Goal: Information Seeking & Learning: Learn about a topic

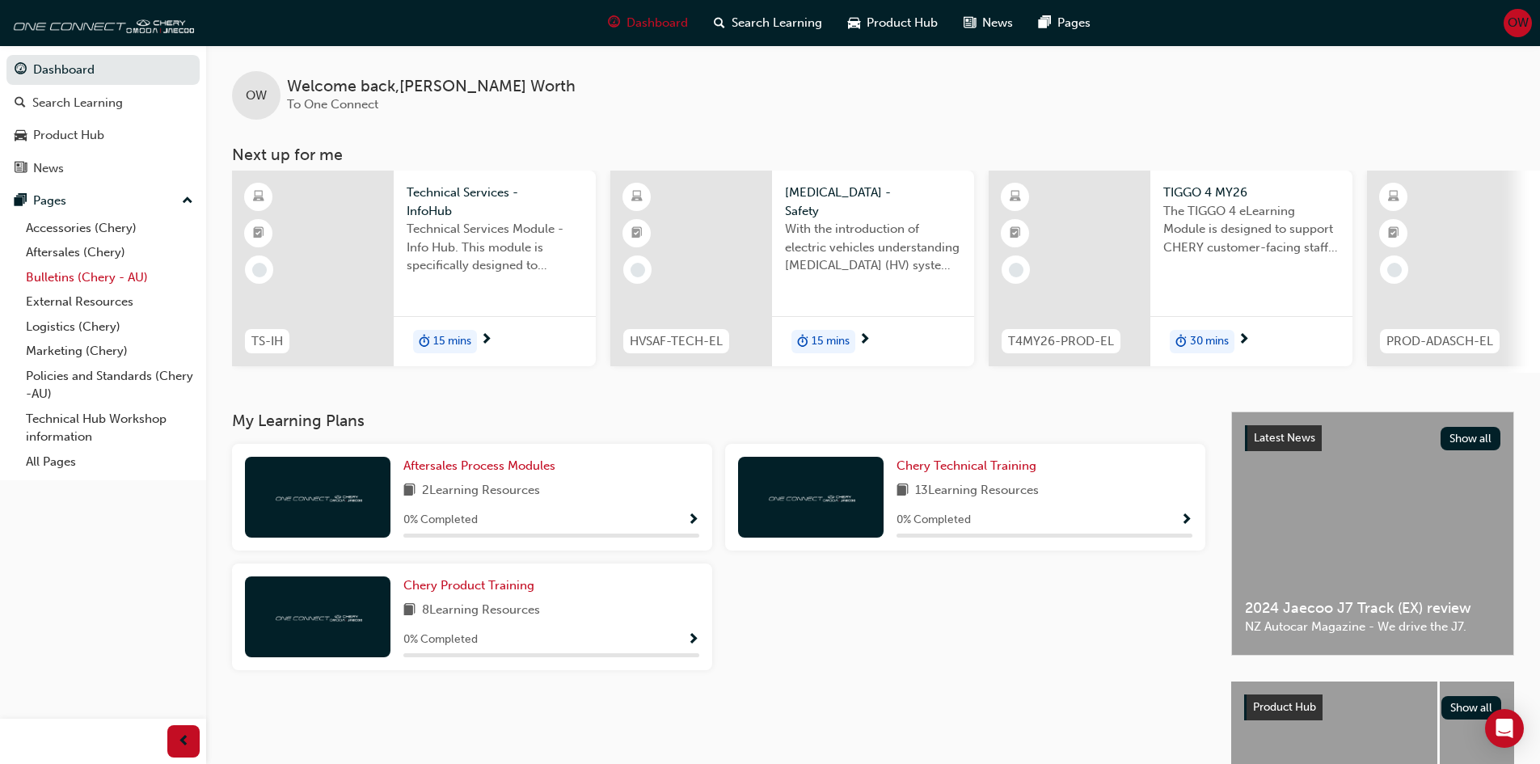
click at [54, 279] on link "Bulletins (Chery - AU)" at bounding box center [109, 277] width 180 height 25
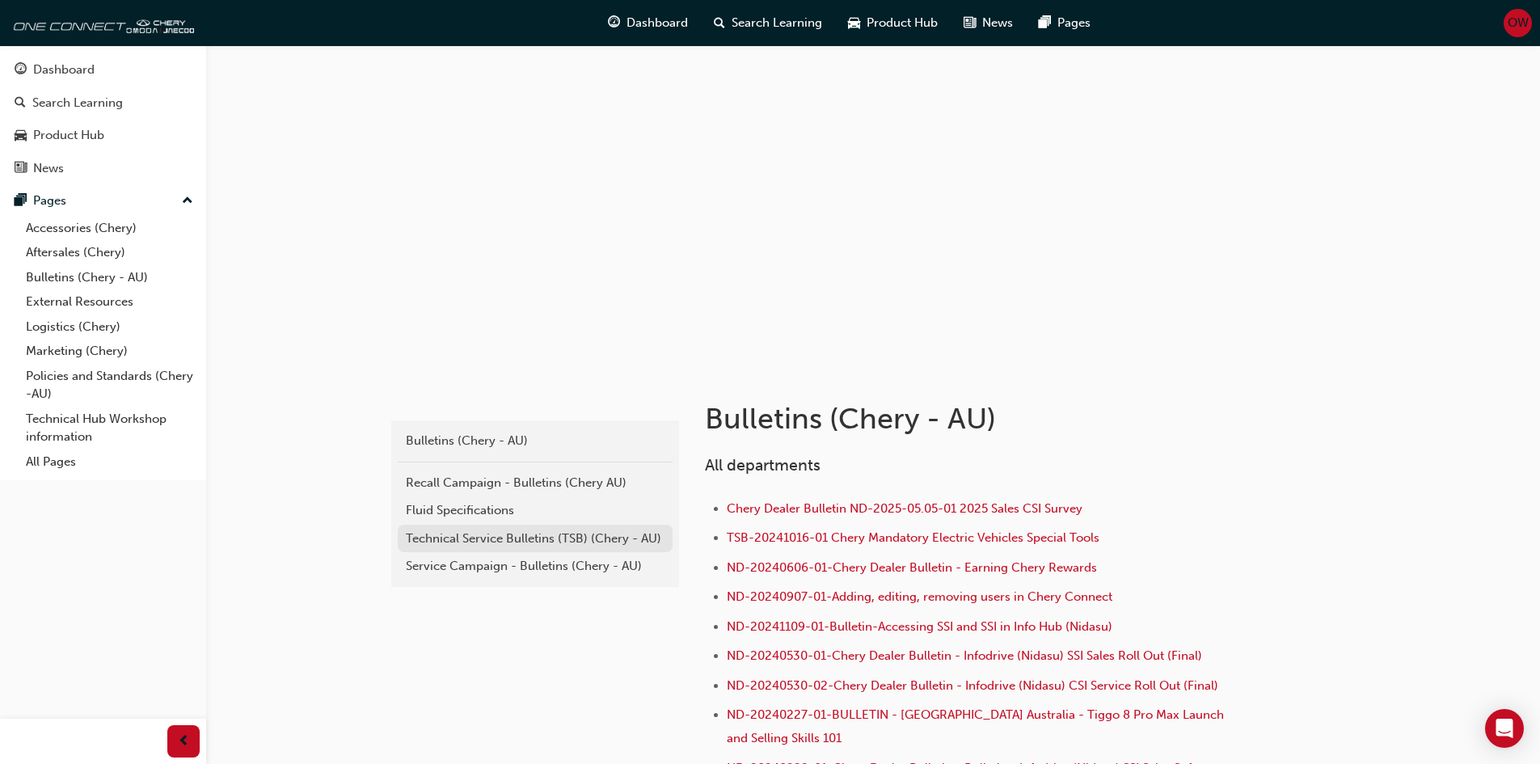
click at [450, 533] on div "Technical Service Bulletins (TSB) (Chery - AU)" at bounding box center [535, 538] width 259 height 19
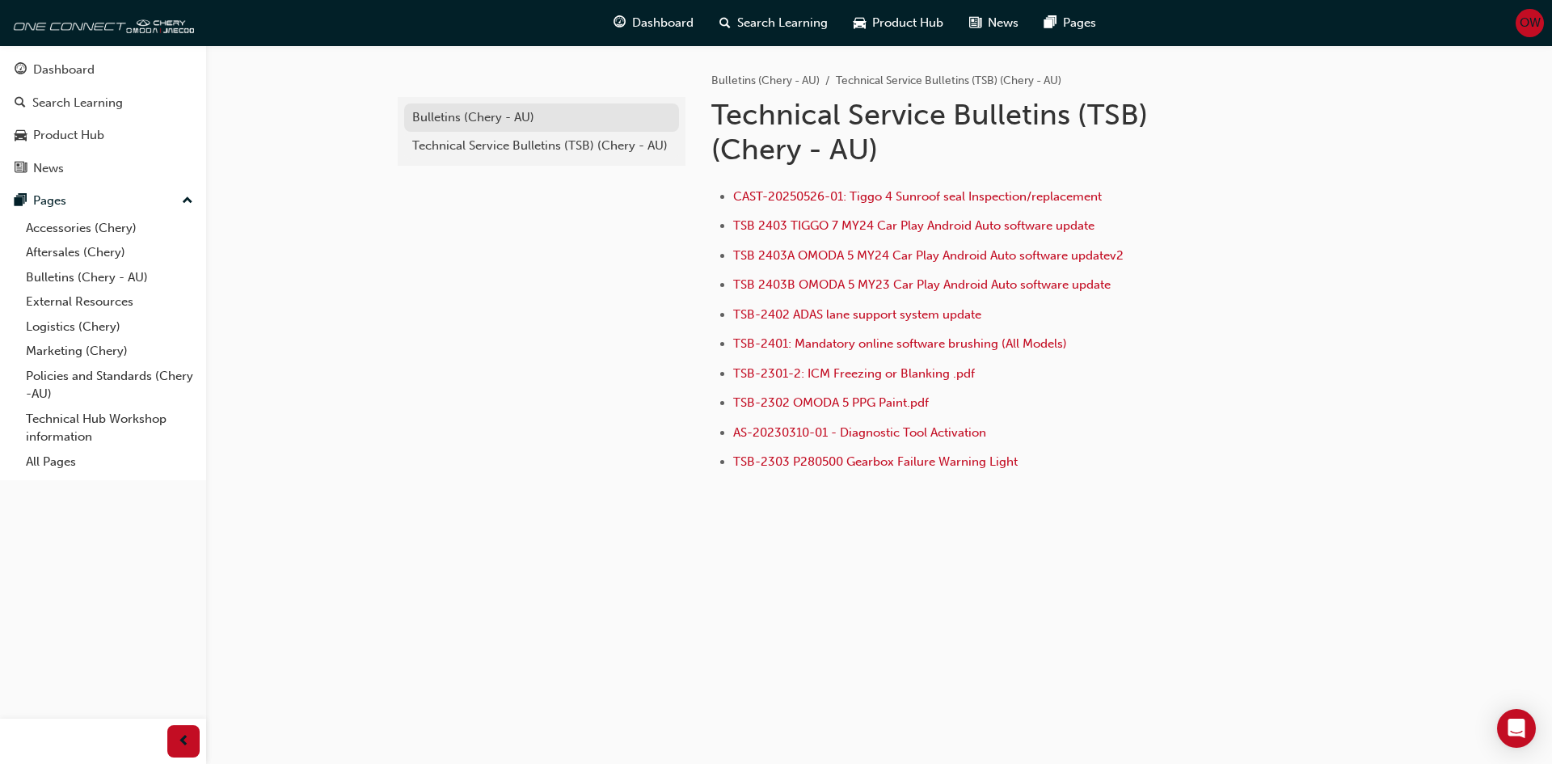
click at [495, 118] on div "Bulletins (Chery - AU)" at bounding box center [541, 117] width 259 height 19
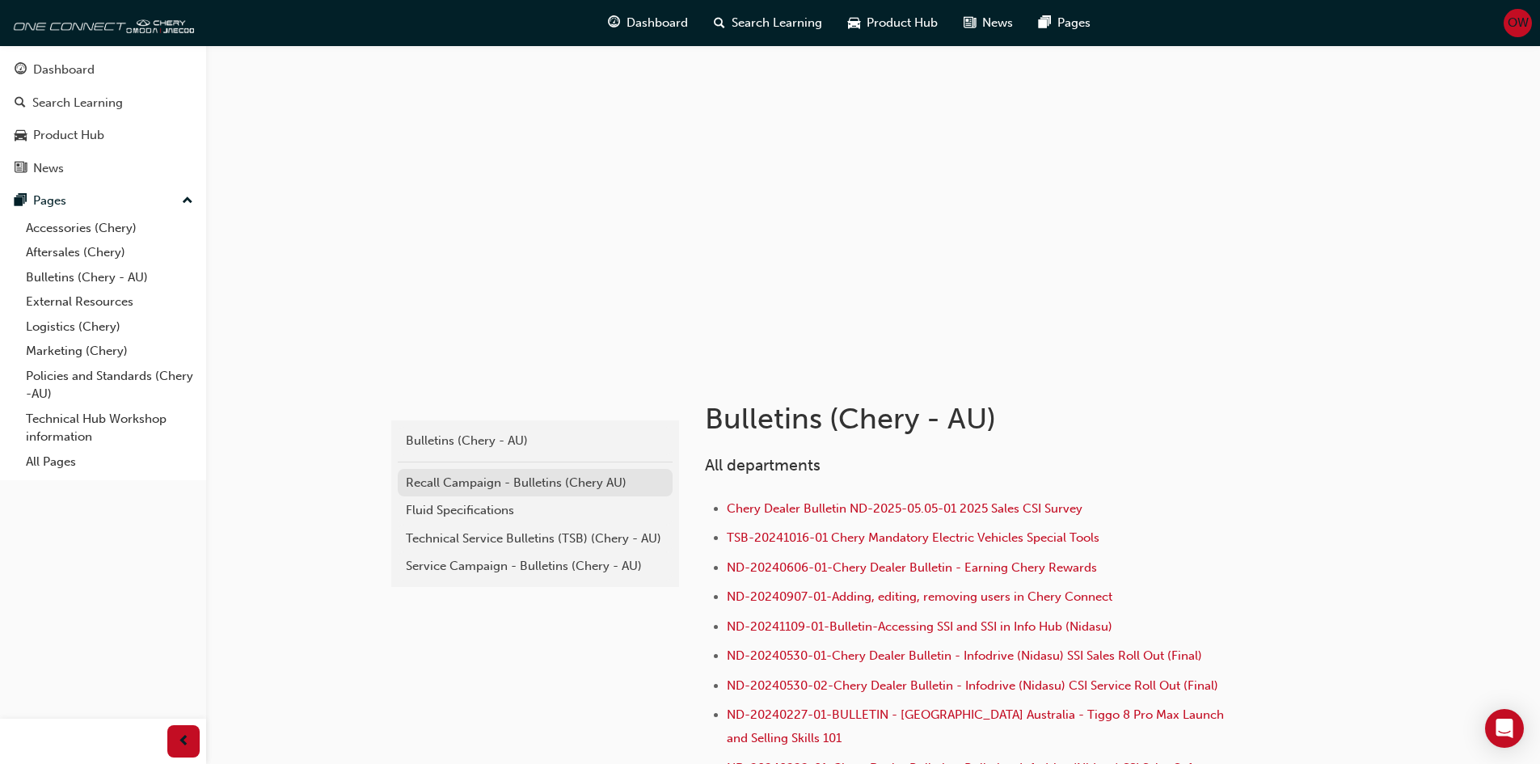
click at [478, 480] on div "Recall Campaign - Bulletins (Chery AU)" at bounding box center [535, 483] width 259 height 19
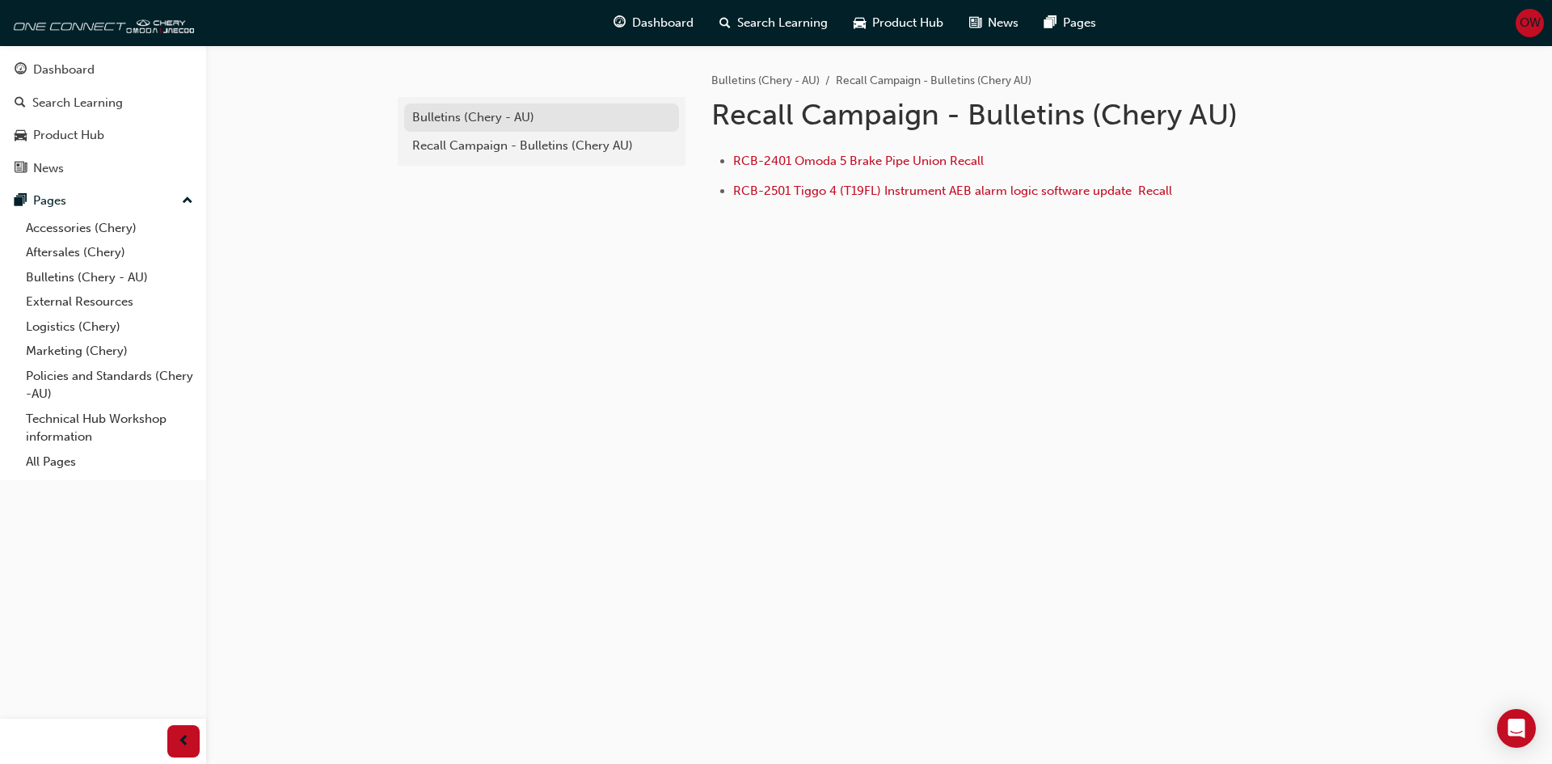
click at [477, 120] on div "Bulletins (Chery - AU)" at bounding box center [541, 117] width 259 height 19
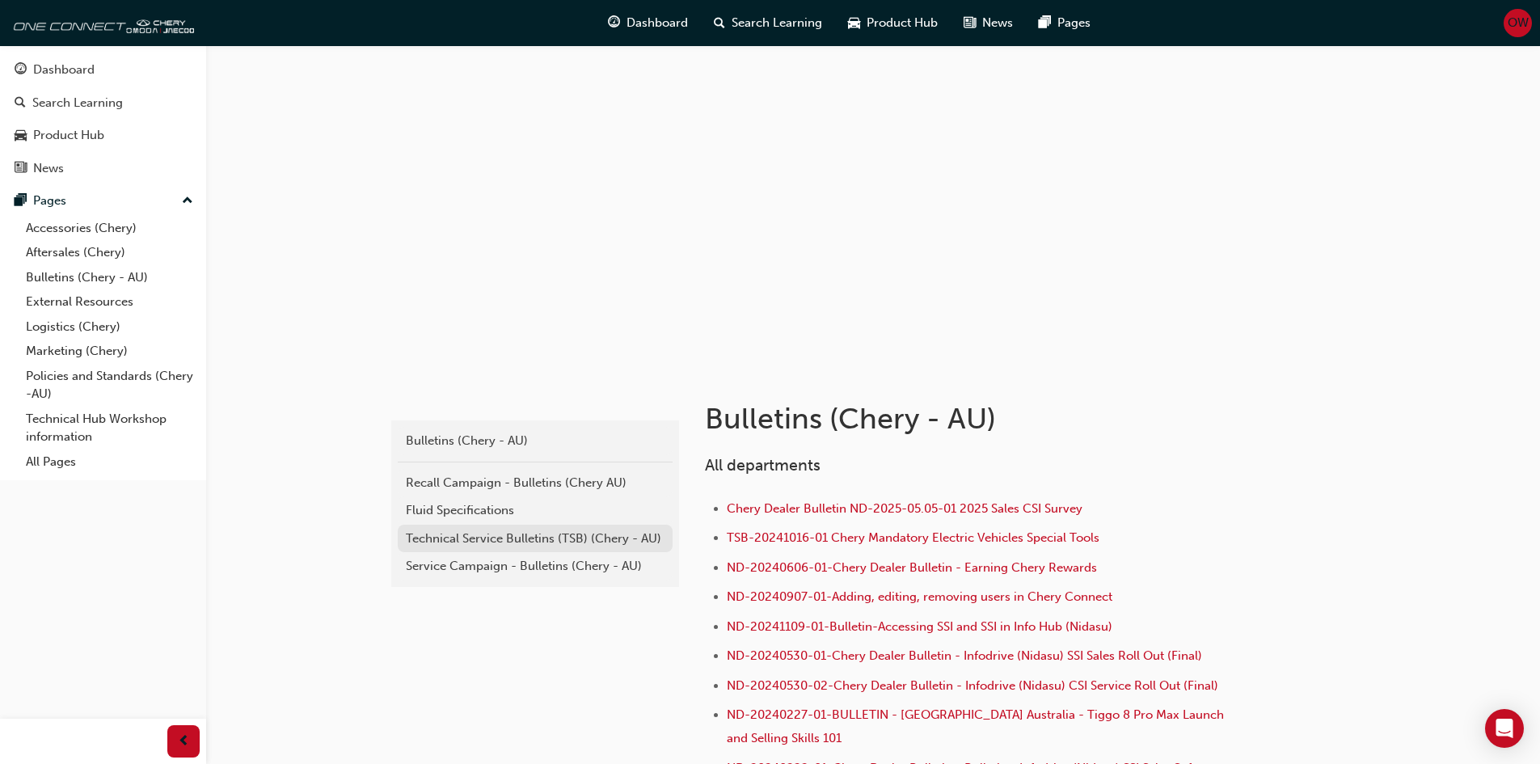
click at [438, 541] on div "Technical Service Bulletins (TSB) (Chery - AU)" at bounding box center [535, 538] width 259 height 19
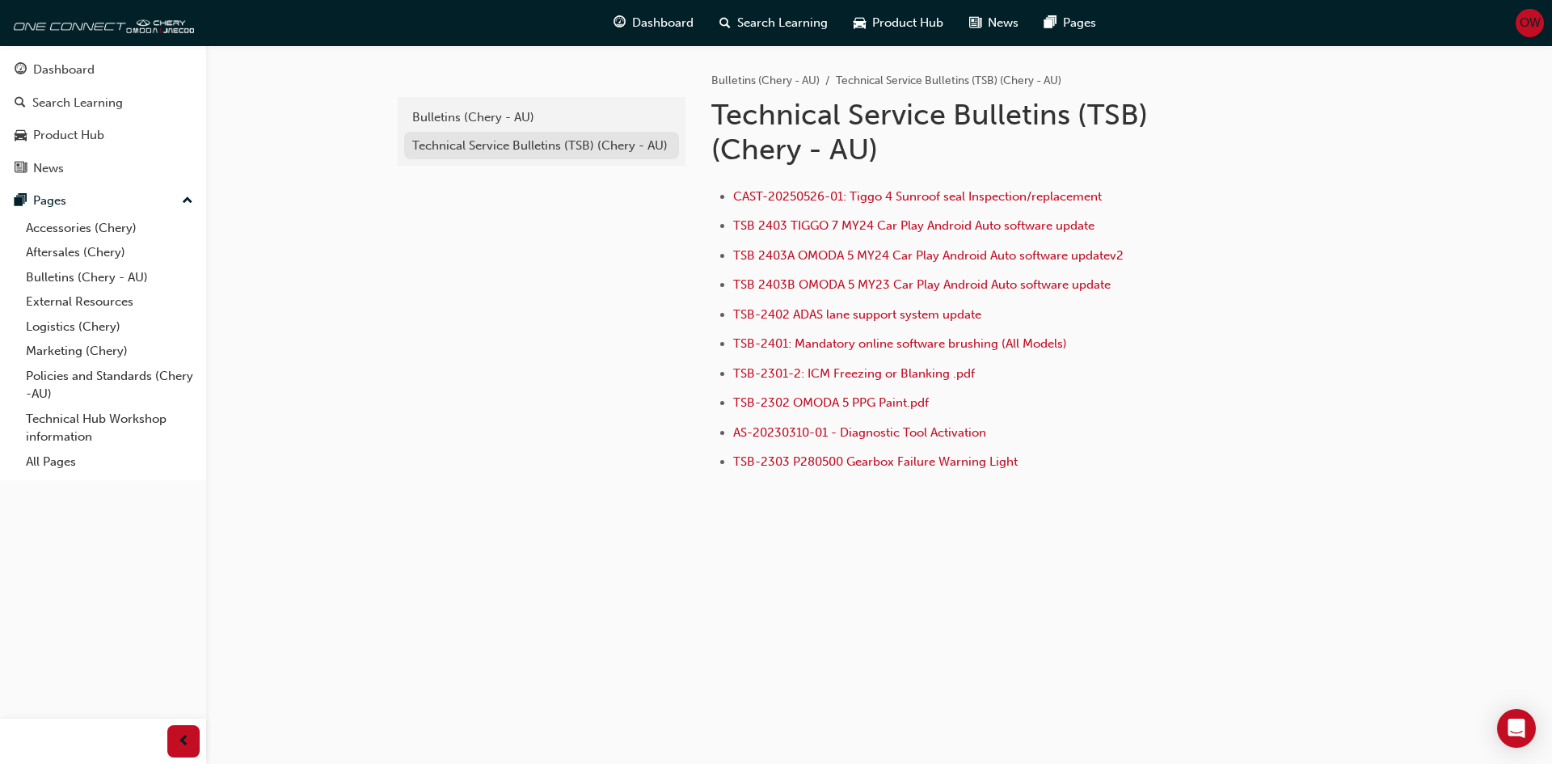
click at [497, 145] on div "Technical Service Bulletins (TSB) (Chery - AU)" at bounding box center [541, 146] width 259 height 19
click at [498, 144] on div "Technical Service Bulletins (TSB) (Chery - AU)" at bounding box center [541, 146] width 259 height 19
click at [490, 118] on div "Bulletins (Chery - AU)" at bounding box center [541, 117] width 259 height 19
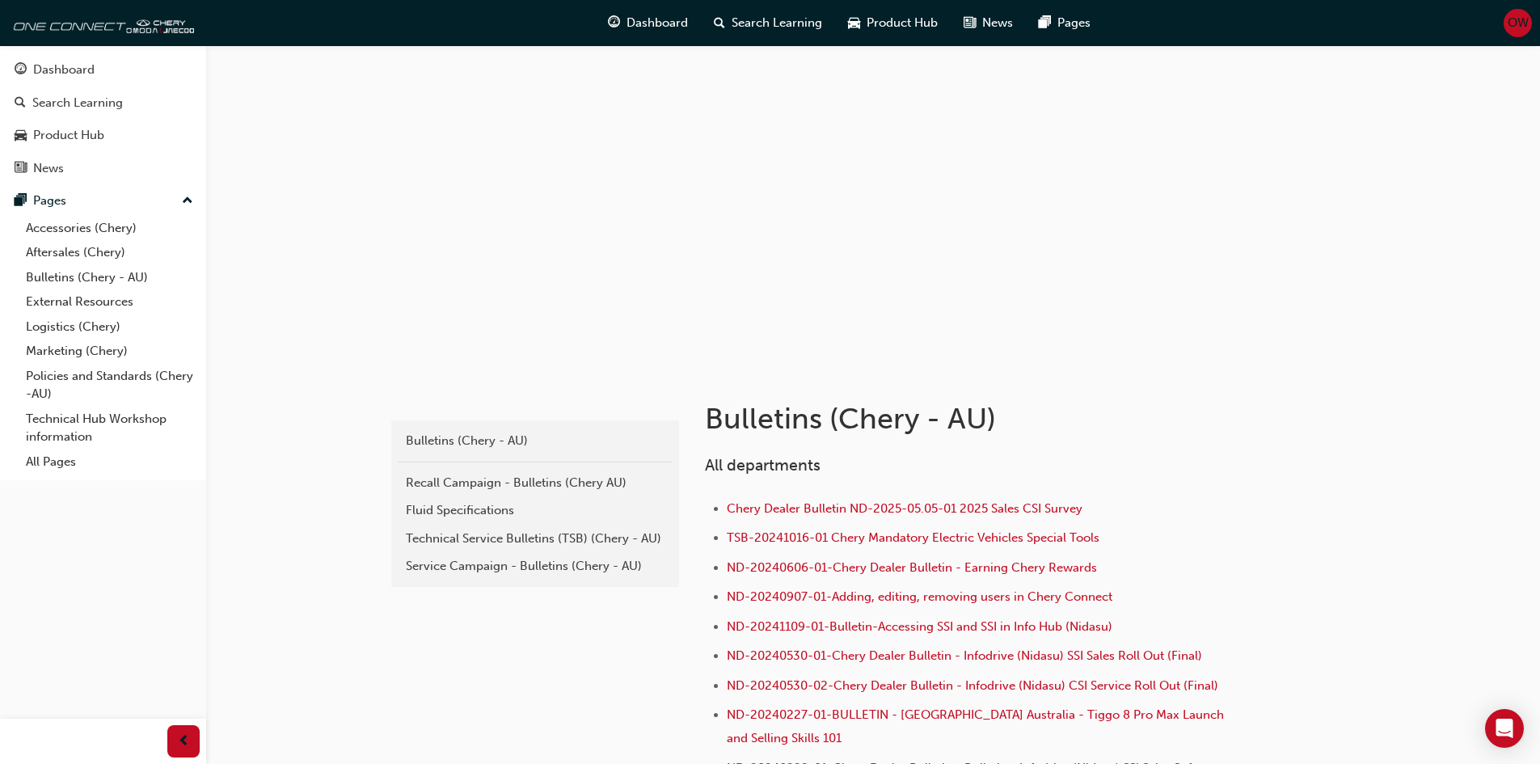
scroll to position [81, 0]
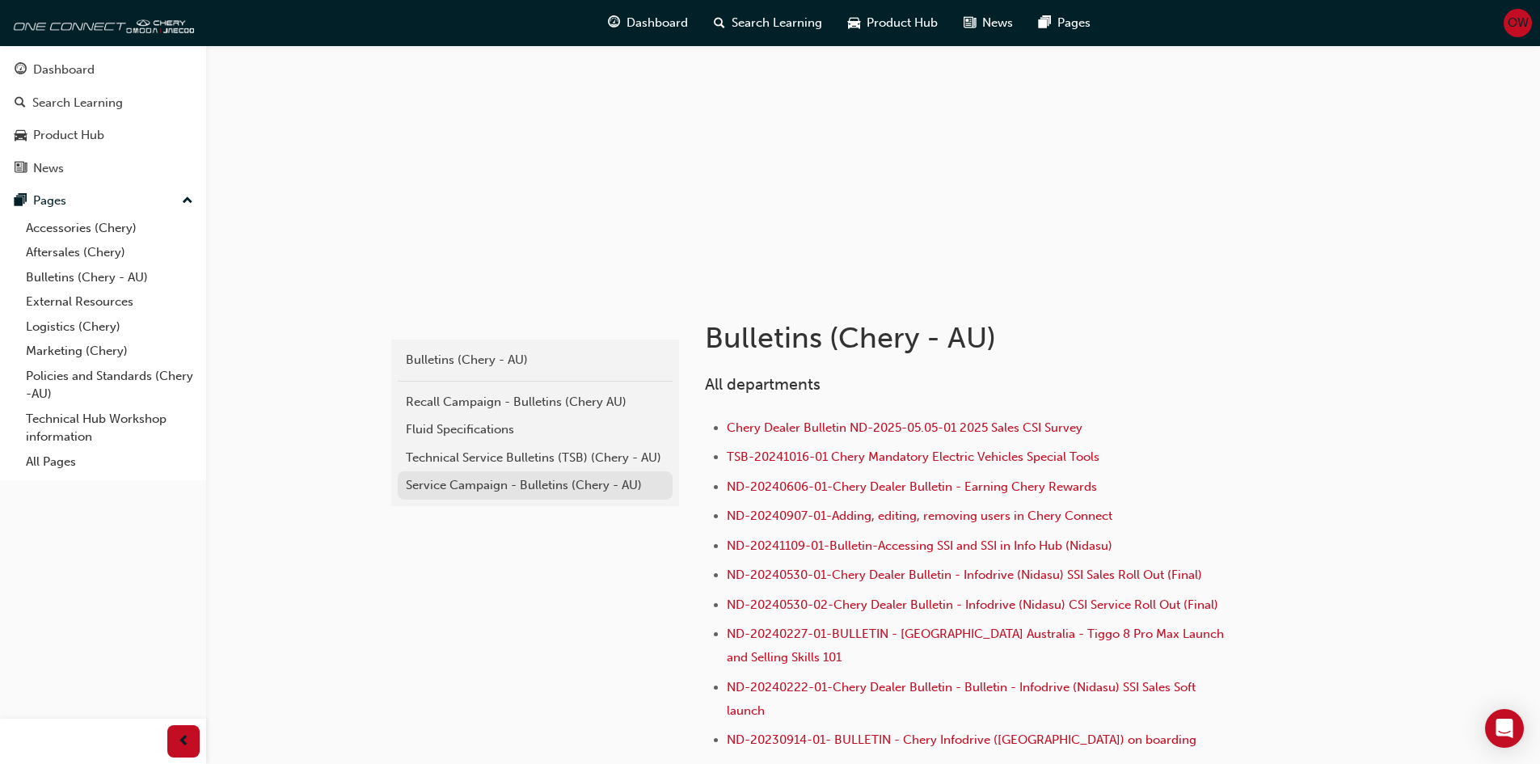
click at [513, 485] on div "Service Campaign - Bulletins (Chery - AU)" at bounding box center [535, 485] width 259 height 19
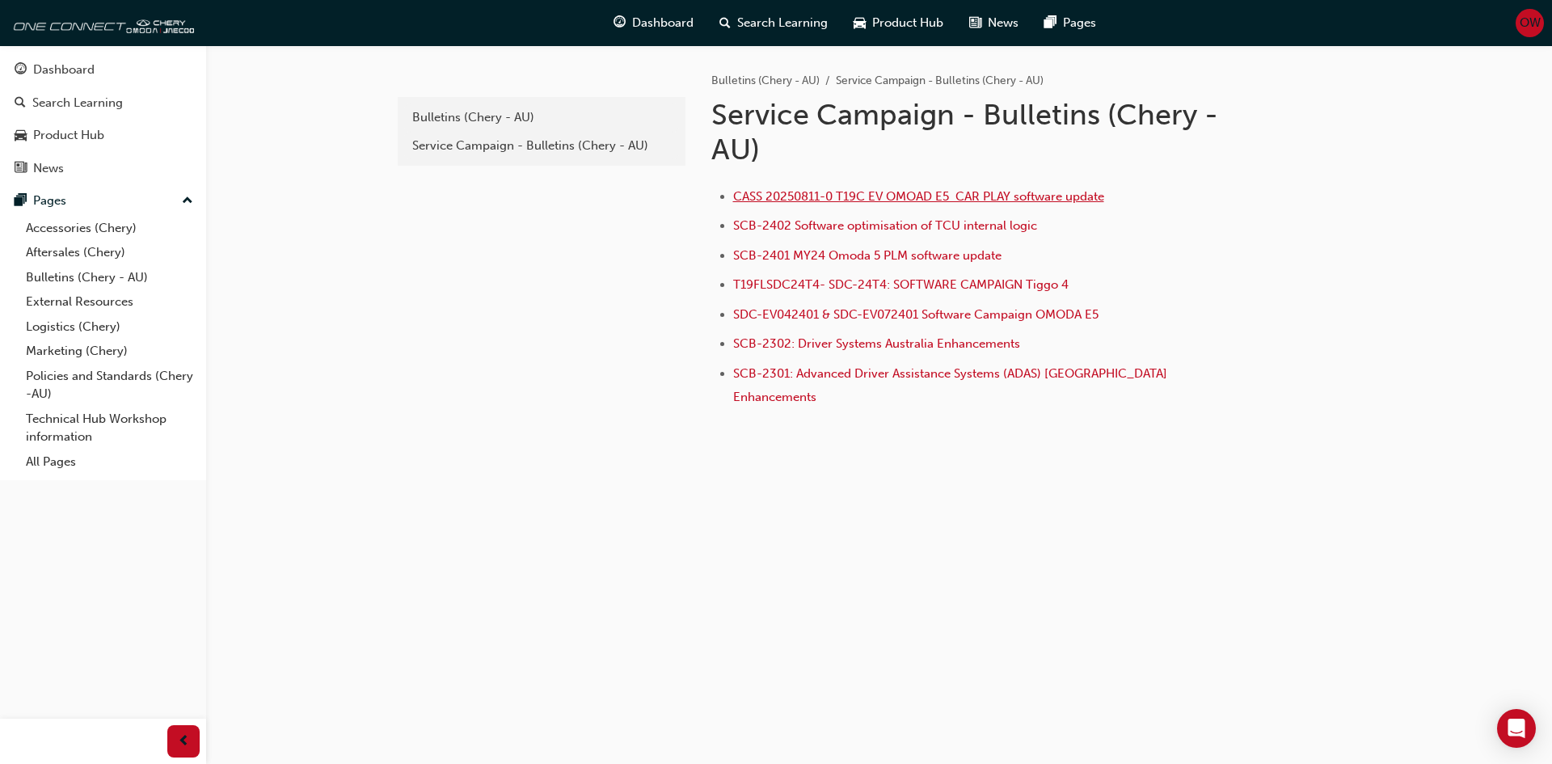
click at [832, 199] on span "CASS 20250811-0 T19C EV OMOAD E5 CAR PLAY software update" at bounding box center [918, 196] width 371 height 15
